Goal: Task Accomplishment & Management: Complete application form

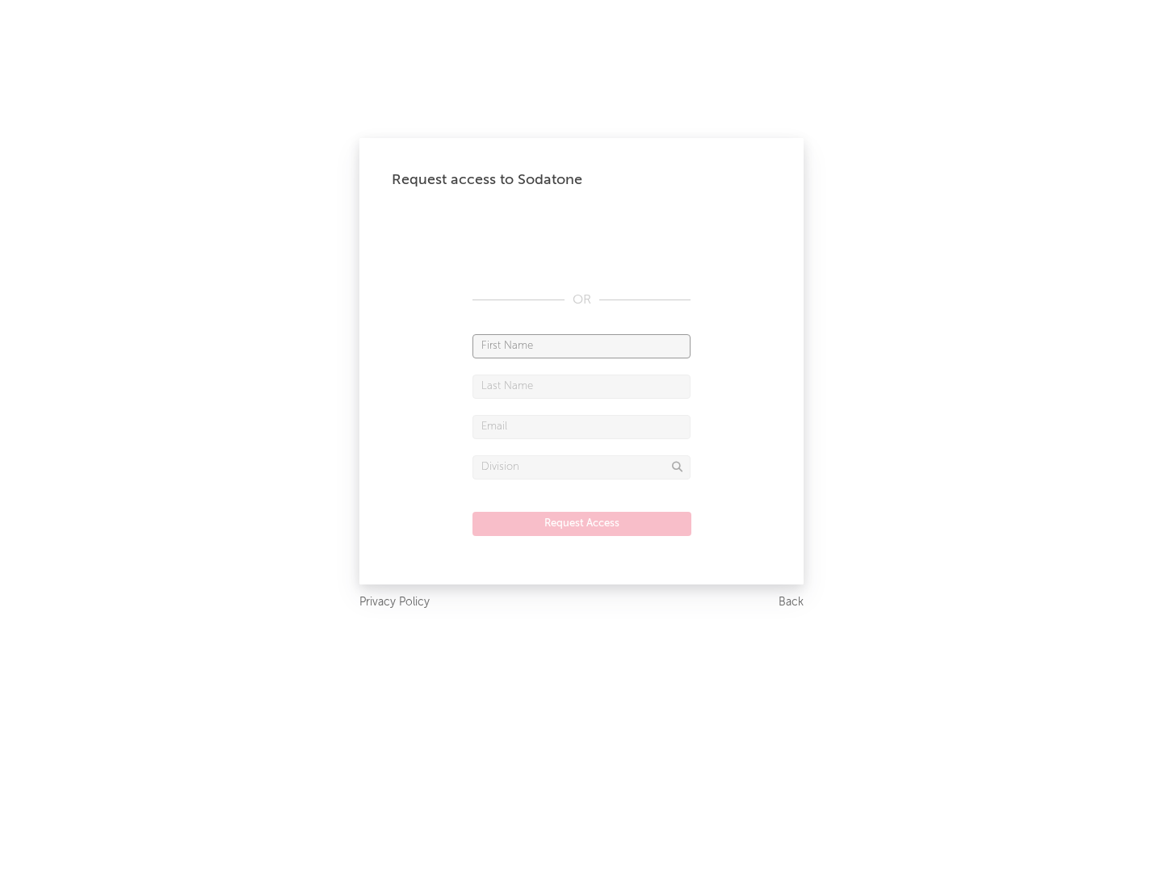
click at [581, 346] on input "text" at bounding box center [581, 346] width 218 height 24
type input "[PERSON_NAME]"
click at [581, 386] on input "text" at bounding box center [581, 387] width 218 height 24
type input "[PERSON_NAME]"
click at [581, 426] on input "text" at bounding box center [581, 427] width 218 height 24
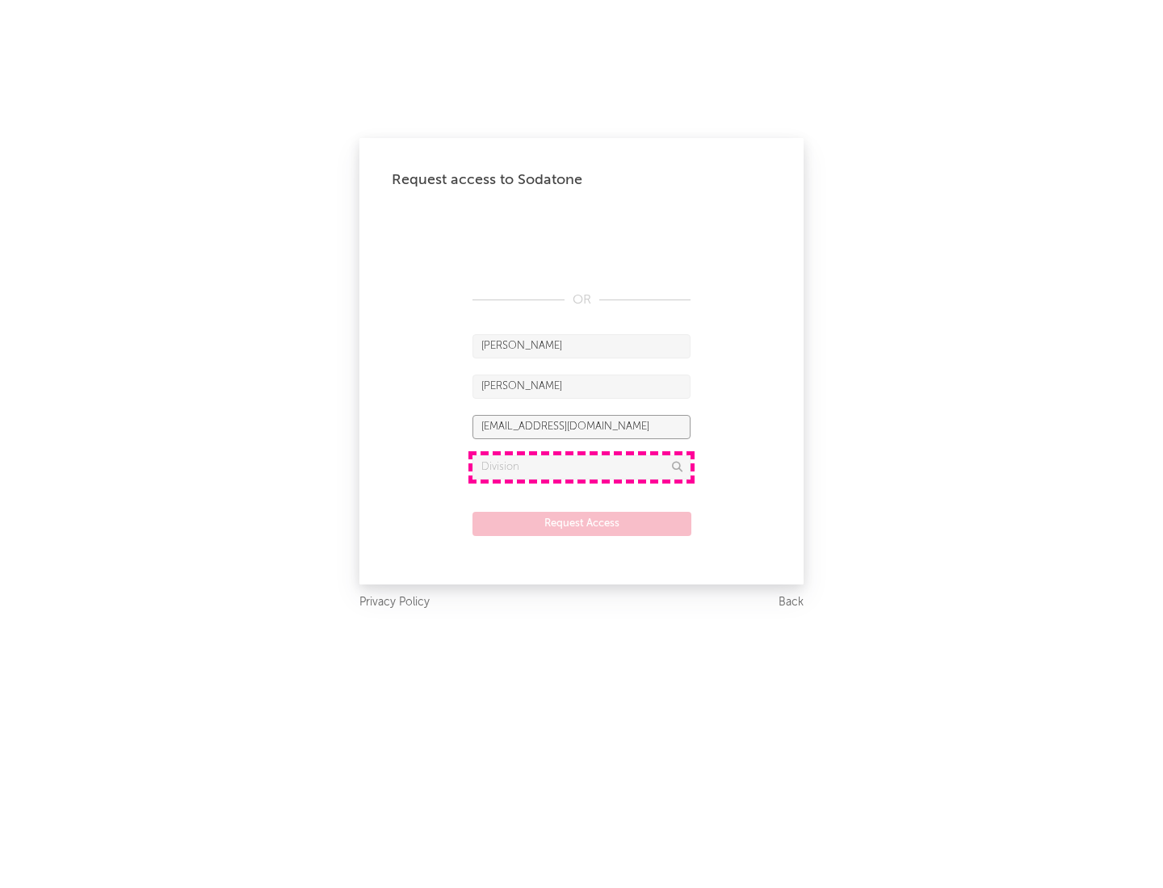
type input "[EMAIL_ADDRESS][DOMAIN_NAME]"
click at [581, 467] on input "text" at bounding box center [581, 467] width 218 height 24
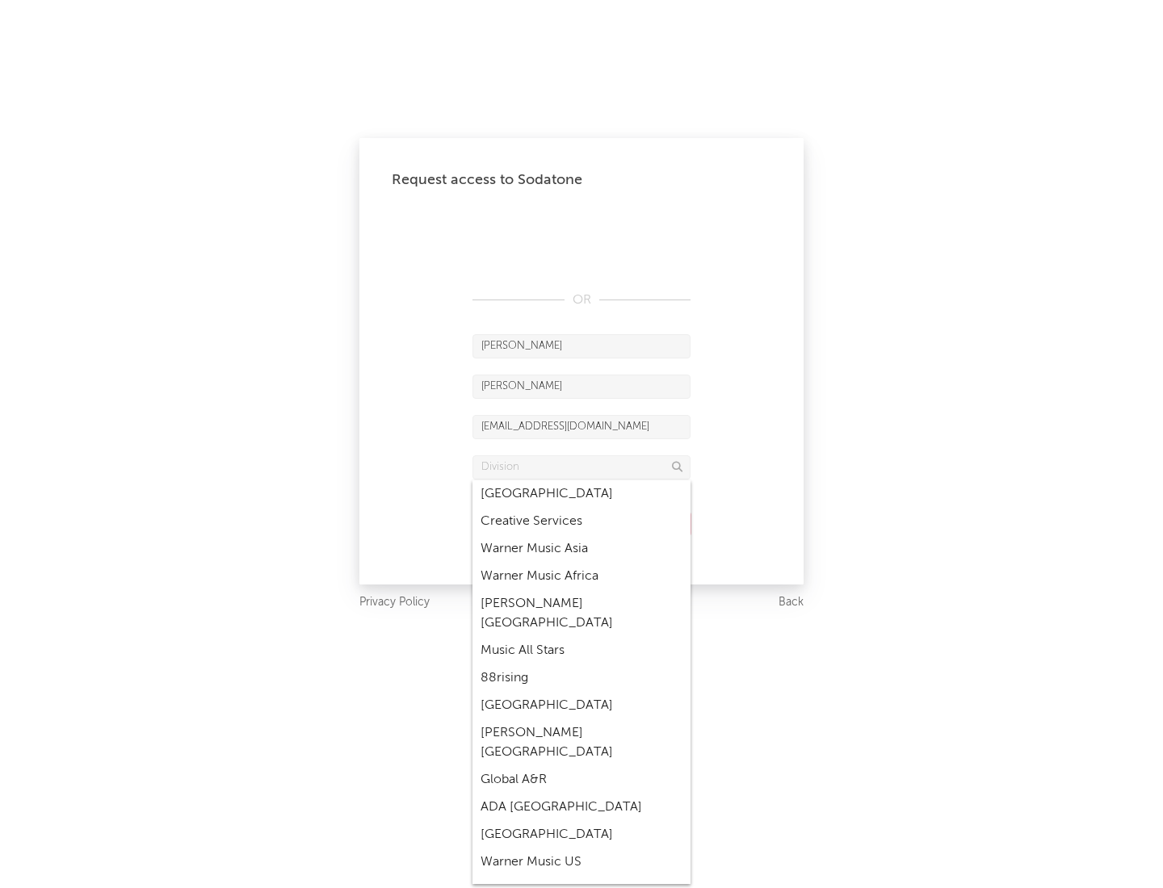
click at [581, 637] on div "Music All Stars" at bounding box center [581, 650] width 218 height 27
type input "Music All Stars"
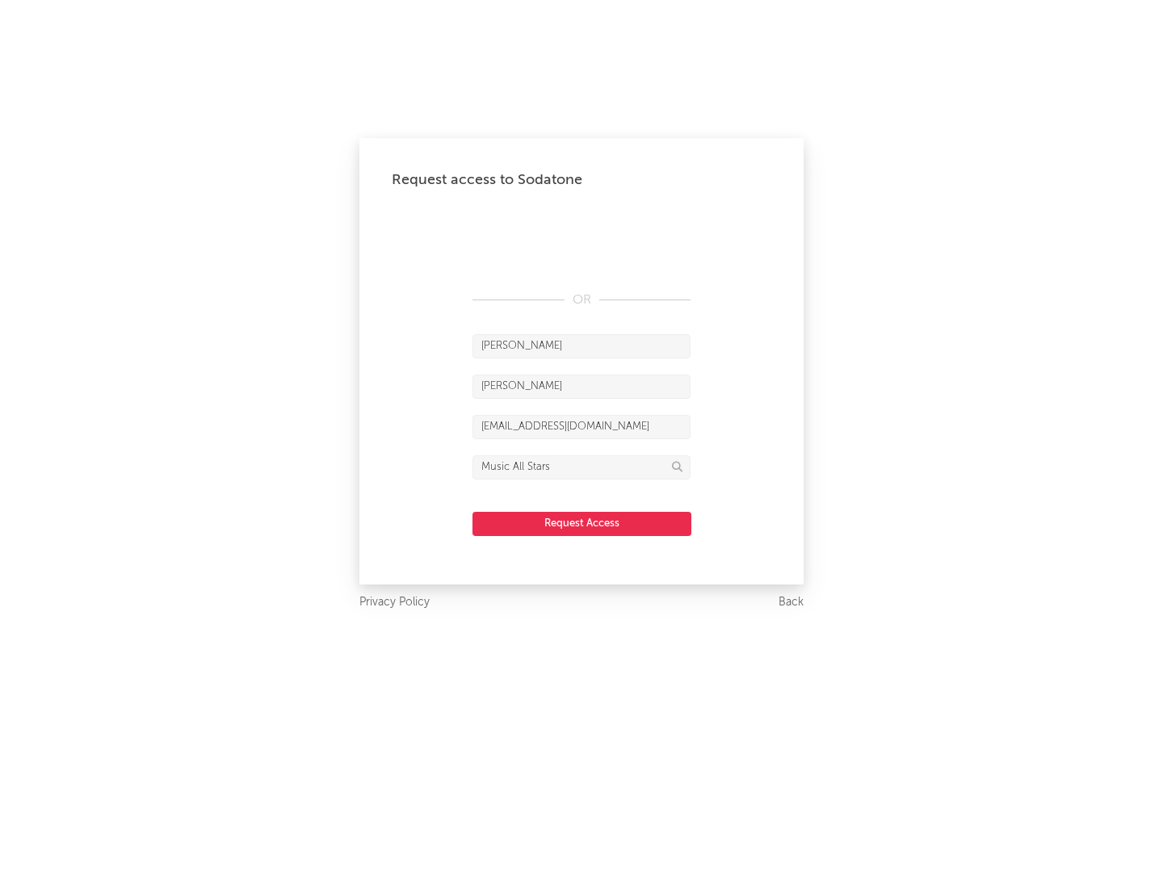
click at [581, 523] on button "Request Access" at bounding box center [581, 524] width 219 height 24
